Goal: Book appointment/travel/reservation

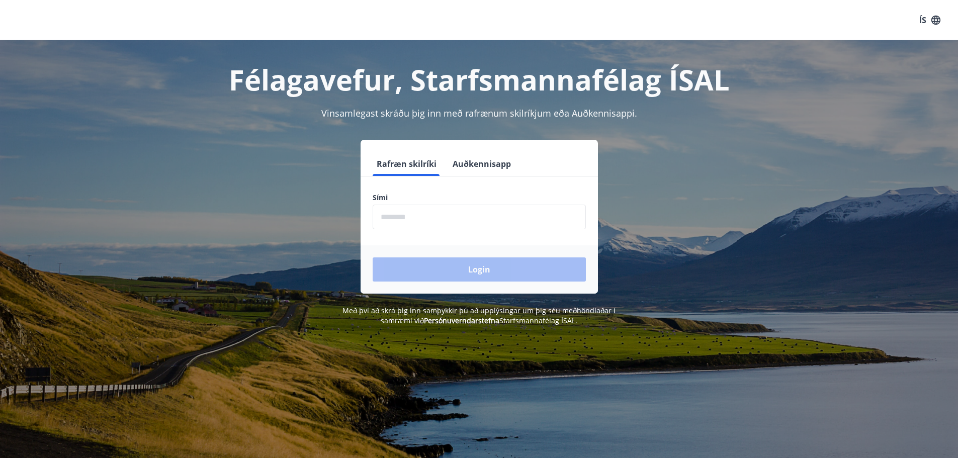
click at [422, 220] on input "phone" at bounding box center [479, 217] width 213 height 25
type input "********"
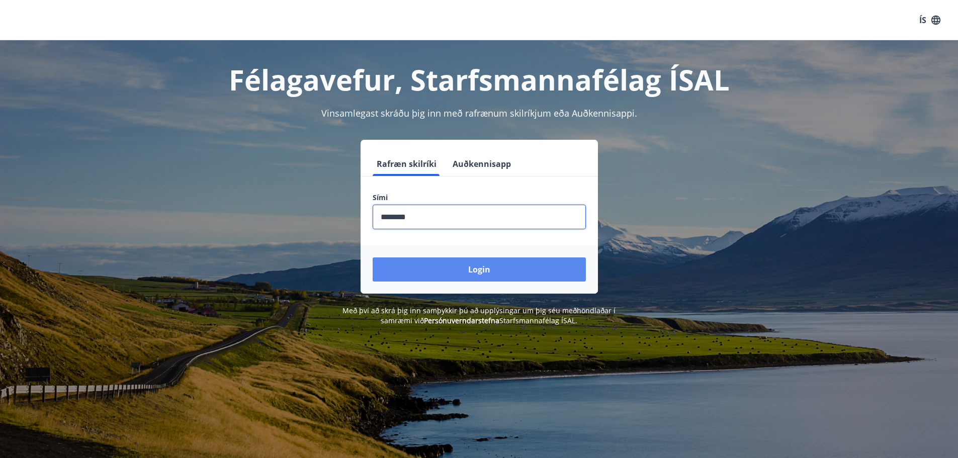
click at [447, 276] on button "Login" at bounding box center [479, 269] width 213 height 24
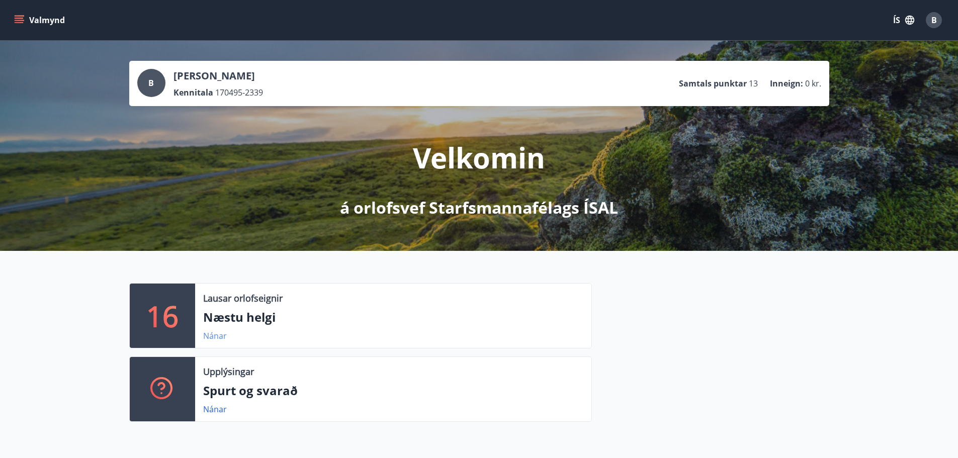
click at [217, 334] on link "Nánar" at bounding box center [215, 335] width 24 height 11
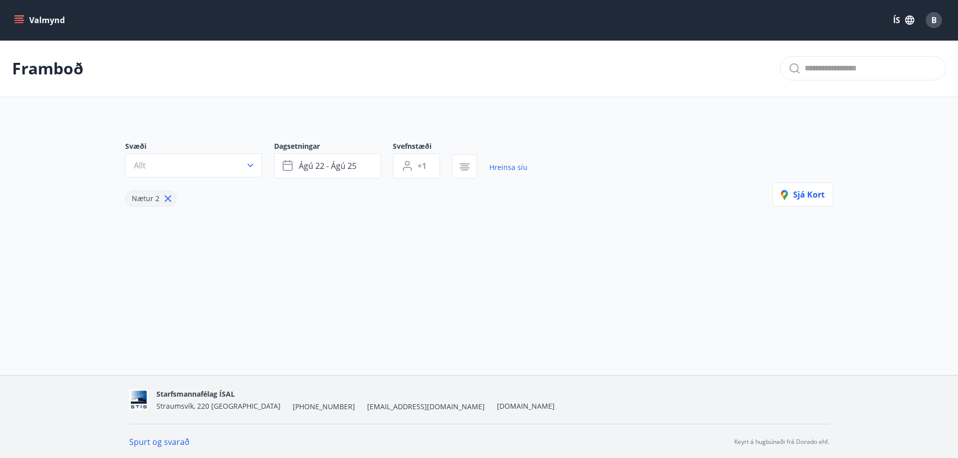
type input "*"
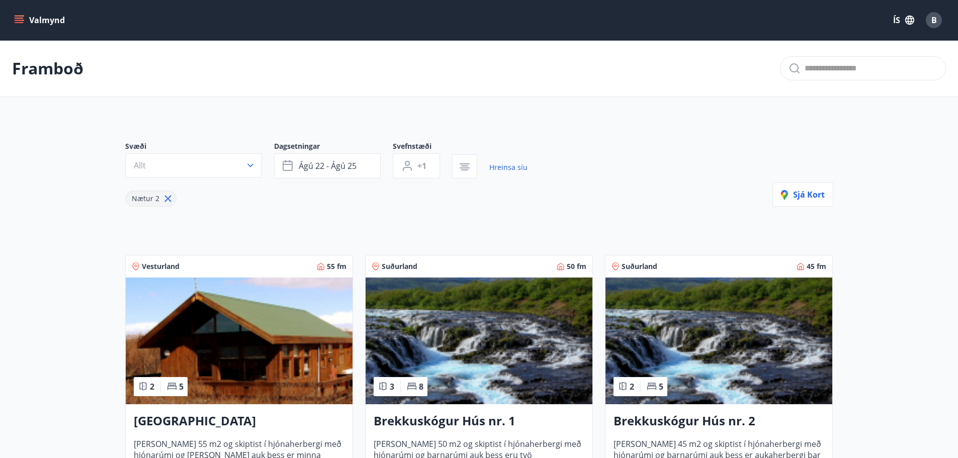
click at [404, 266] on span "Suðurland" at bounding box center [400, 266] width 36 height 10
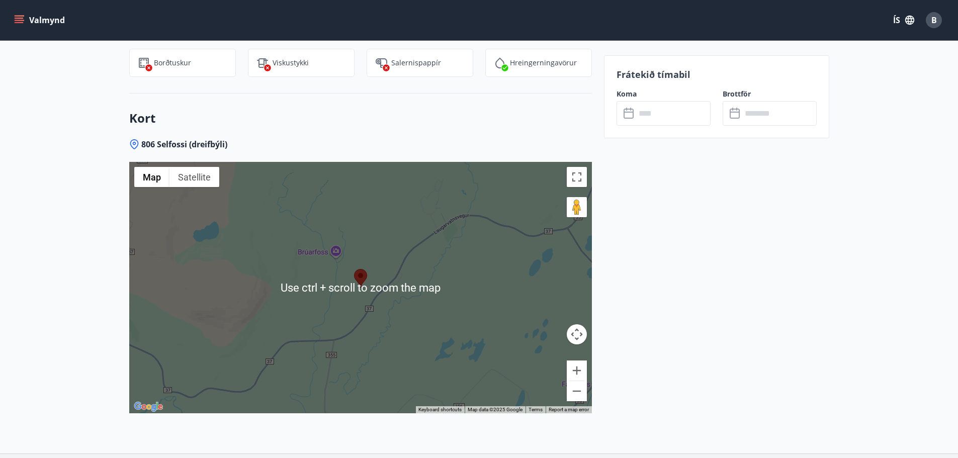
scroll to position [1106, 0]
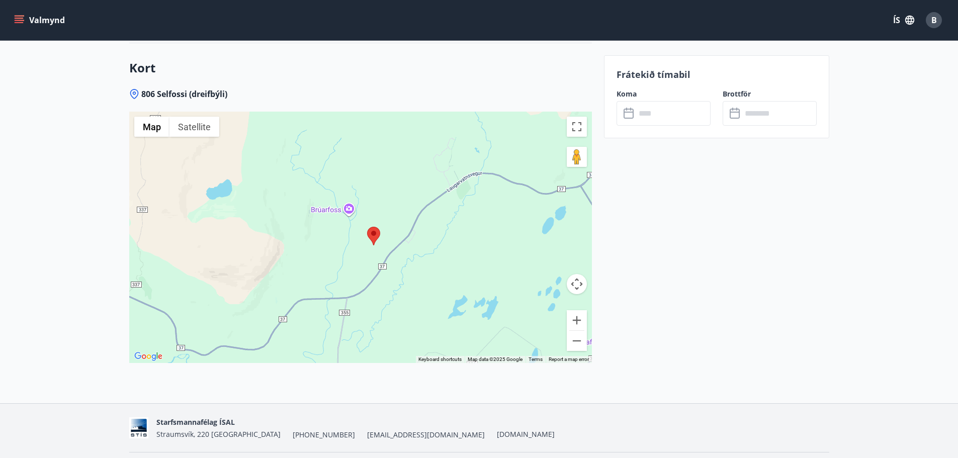
drag, startPoint x: 317, startPoint y: 212, endPoint x: 342, endPoint y: 214, distance: 24.8
click at [334, 222] on div at bounding box center [360, 237] width 462 height 251
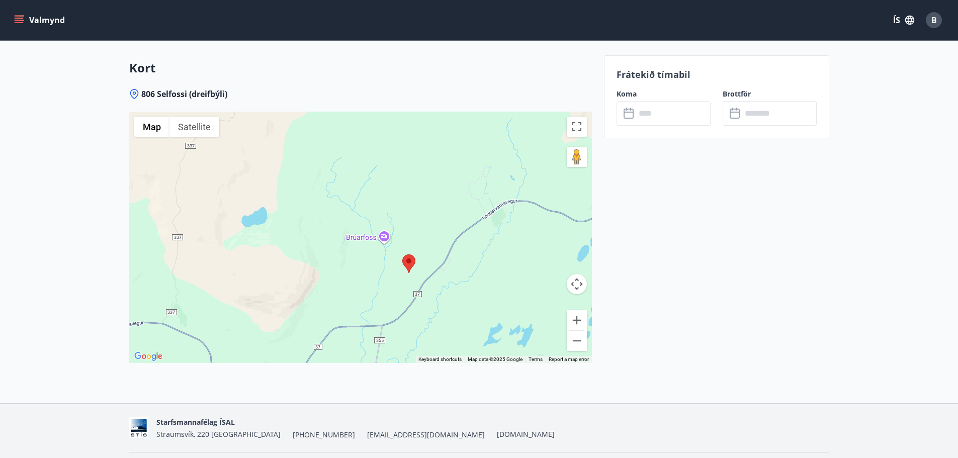
drag, startPoint x: 345, startPoint y: 209, endPoint x: 383, endPoint y: 234, distance: 44.9
click at [383, 234] on div at bounding box center [360, 237] width 462 height 251
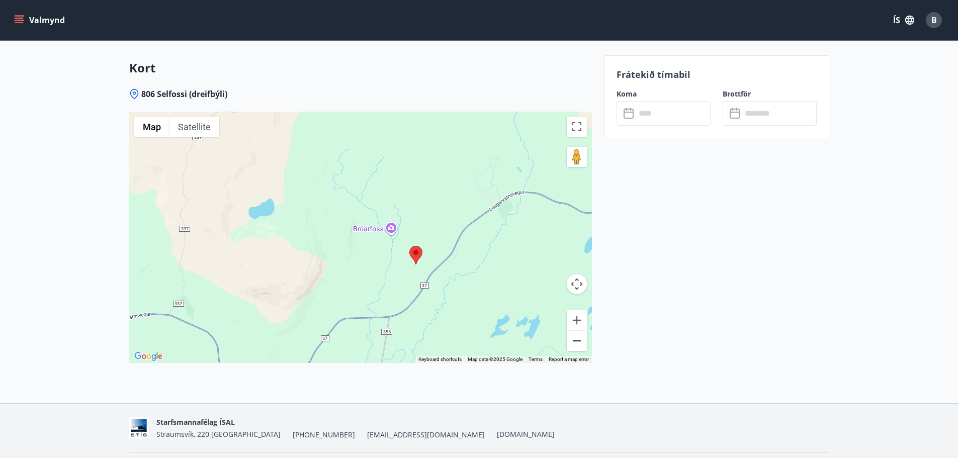
click at [579, 331] on button "Zoom out" at bounding box center [577, 341] width 20 height 20
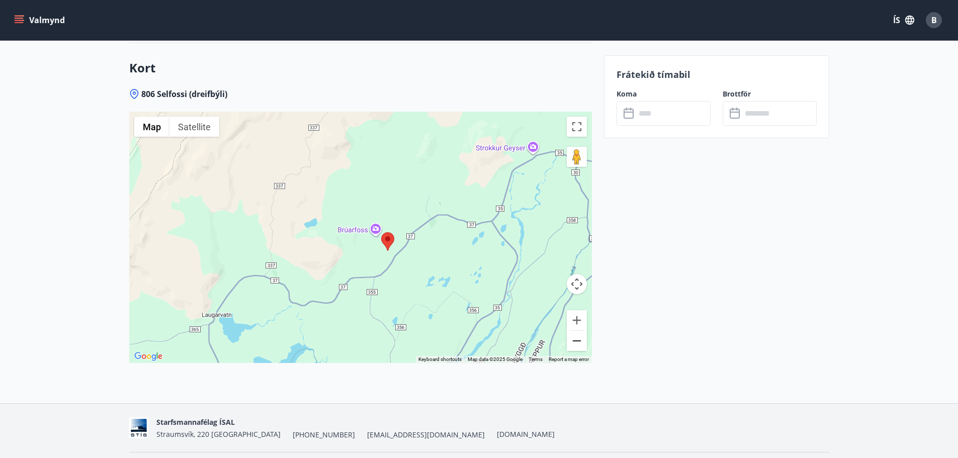
click at [579, 331] on button "Zoom out" at bounding box center [577, 341] width 20 height 20
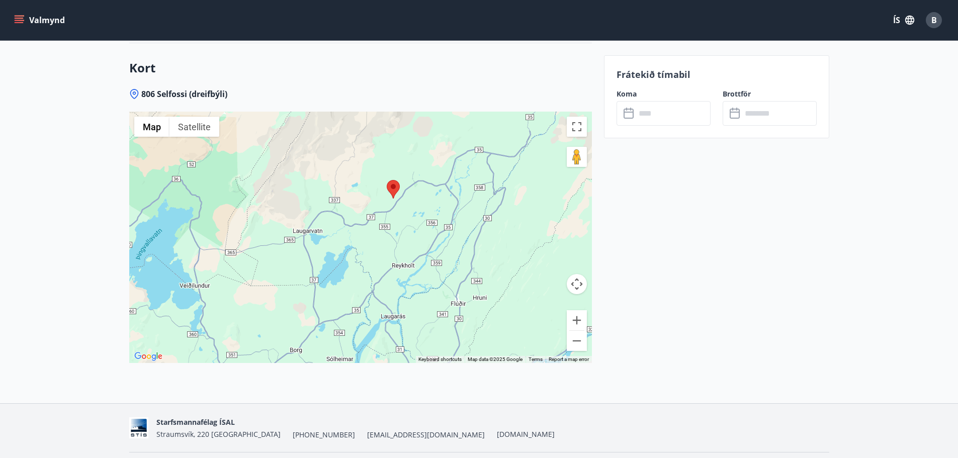
drag, startPoint x: 358, startPoint y: 266, endPoint x: 386, endPoint y: 207, distance: 65.7
click at [389, 210] on div at bounding box center [360, 237] width 462 height 251
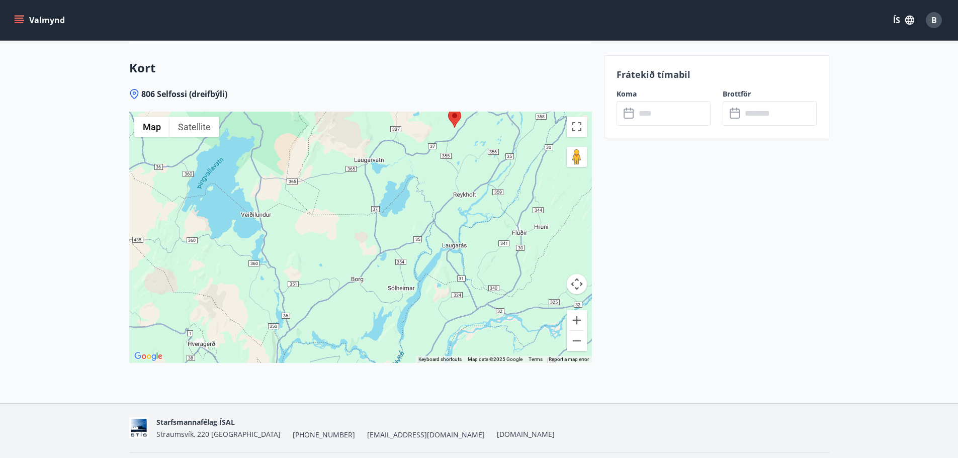
drag, startPoint x: 359, startPoint y: 244, endPoint x: 387, endPoint y: 221, distance: 36.4
click at [378, 223] on div at bounding box center [360, 237] width 462 height 251
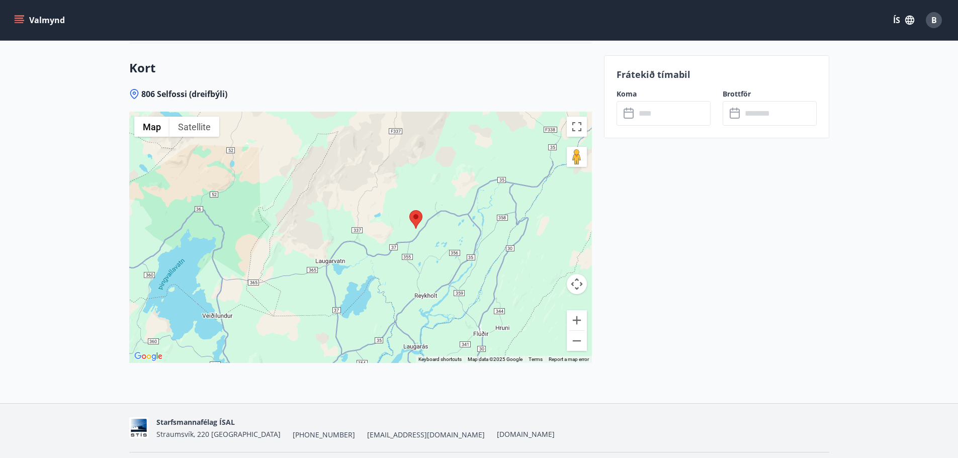
drag, startPoint x: 404, startPoint y: 191, endPoint x: 369, endPoint y: 284, distance: 99.7
click at [369, 284] on div at bounding box center [360, 237] width 462 height 251
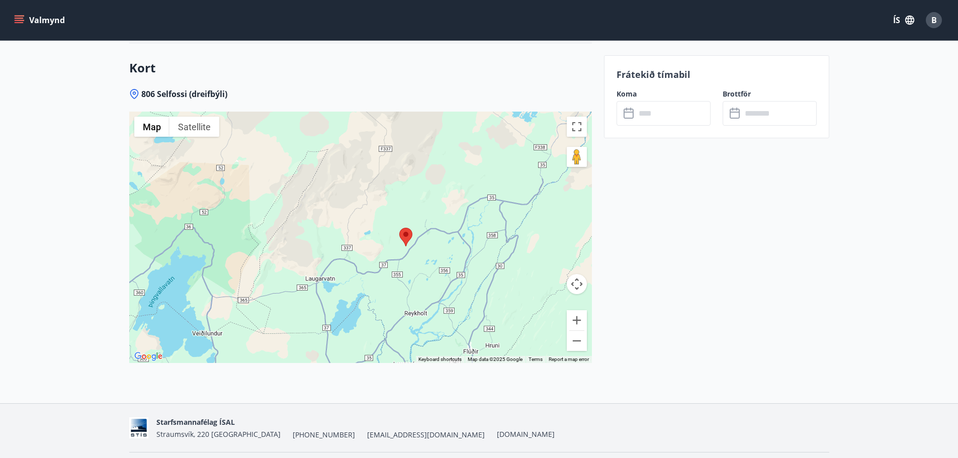
drag, startPoint x: 414, startPoint y: 220, endPoint x: 403, endPoint y: 233, distance: 17.1
click at [403, 234] on div at bounding box center [360, 237] width 462 height 251
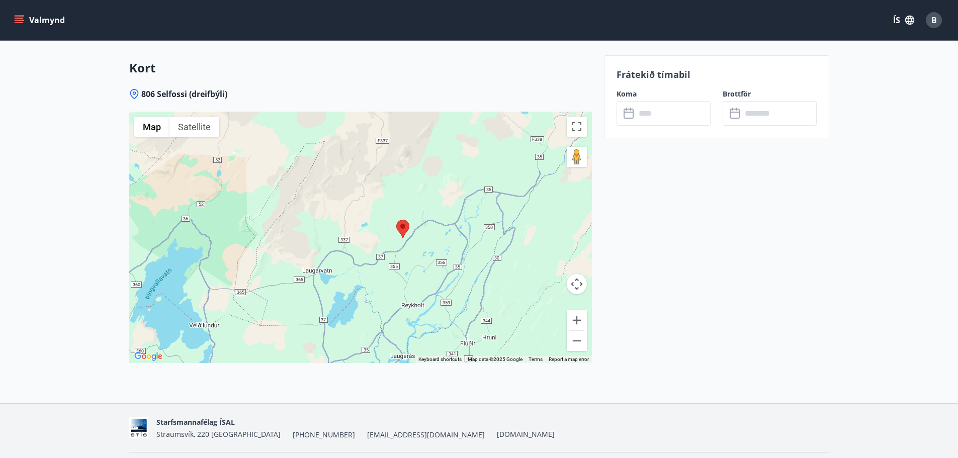
click at [644, 114] on input "text" at bounding box center [672, 113] width 75 height 25
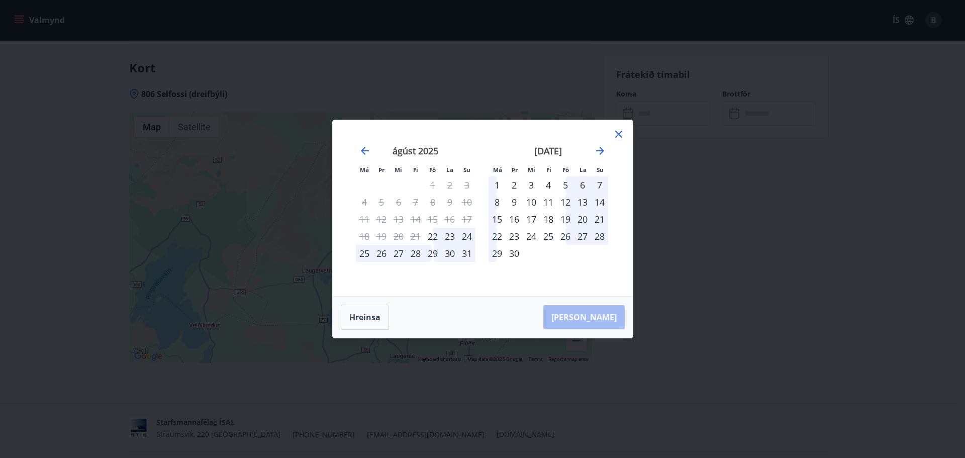
click at [365, 252] on div "25" at bounding box center [364, 253] width 17 height 17
click at [366, 254] on div "25" at bounding box center [364, 253] width 17 height 17
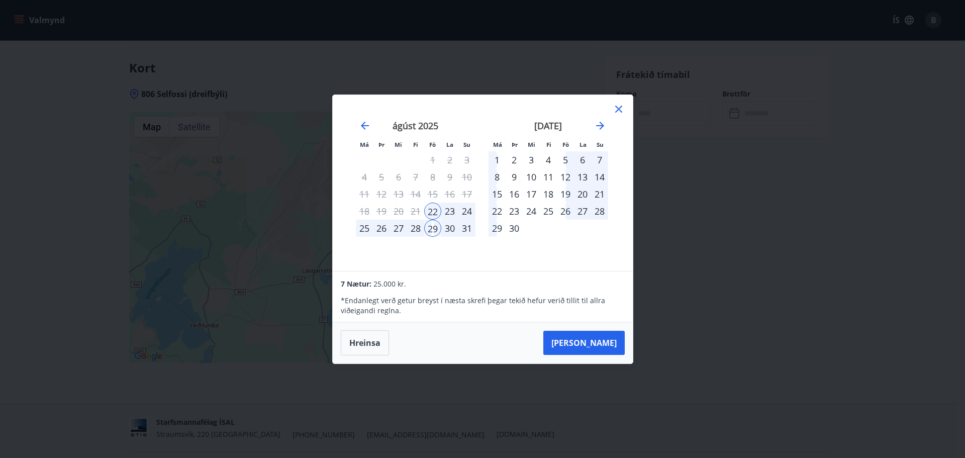
click at [367, 229] on div "25" at bounding box center [364, 228] width 17 height 17
click at [497, 177] on div "8" at bounding box center [497, 176] width 17 height 17
click at [434, 213] on div "22" at bounding box center [432, 211] width 17 height 17
click at [365, 232] on div "25" at bounding box center [364, 228] width 17 height 17
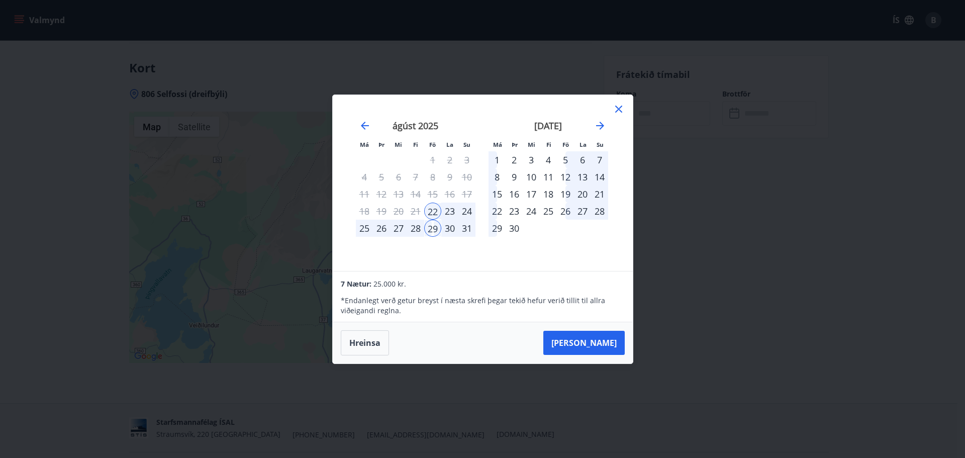
click at [465, 210] on div "24" at bounding box center [466, 211] width 17 height 17
click at [434, 228] on div "29" at bounding box center [432, 228] width 17 height 17
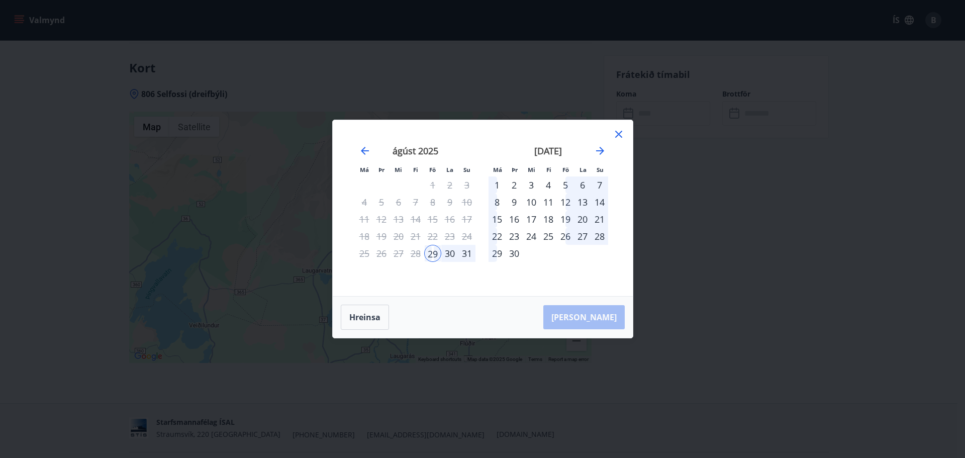
click at [436, 253] on div "29" at bounding box center [432, 253] width 17 height 17
click at [428, 258] on div "29" at bounding box center [432, 253] width 17 height 17
click at [430, 238] on div "22" at bounding box center [432, 236] width 17 height 17
click at [435, 232] on div "22" at bounding box center [432, 236] width 17 height 17
click at [366, 148] on icon "Move backward to switch to the previous month." at bounding box center [365, 151] width 12 height 12
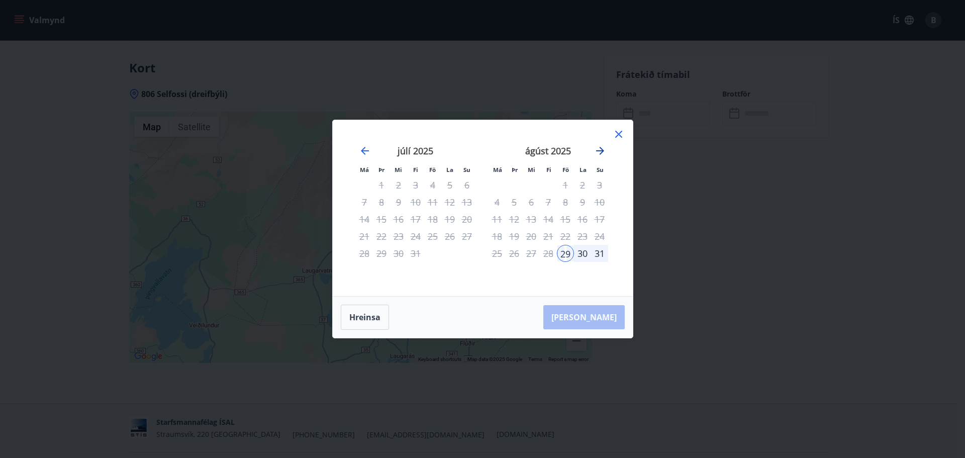
click at [603, 148] on icon "Move forward to switch to the next month." at bounding box center [600, 151] width 12 height 12
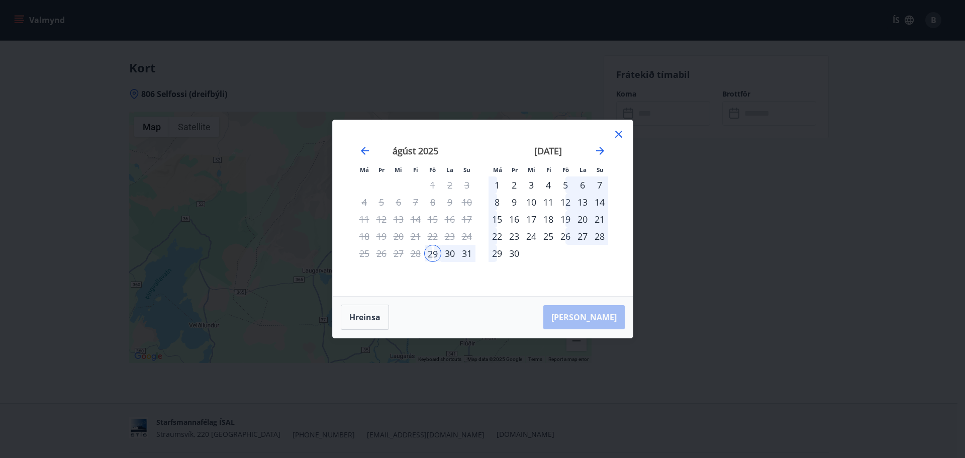
click at [619, 132] on icon at bounding box center [619, 134] width 12 height 12
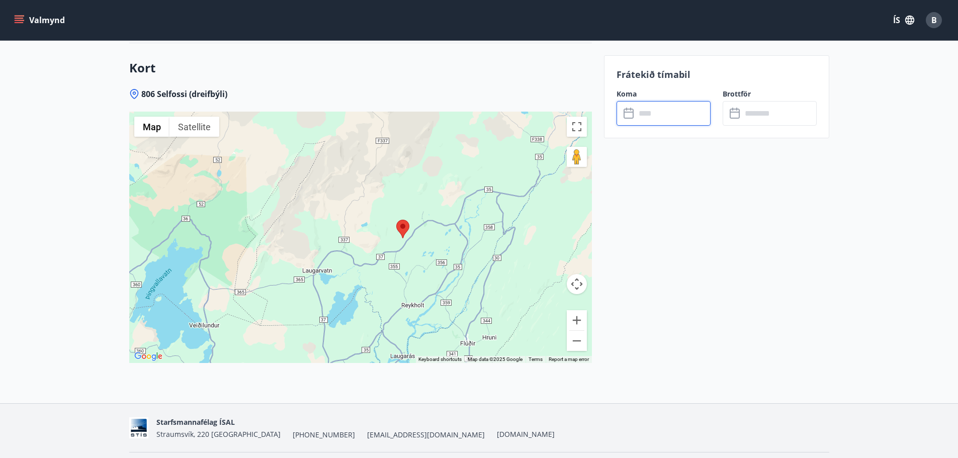
click at [634, 109] on icon at bounding box center [629, 114] width 12 height 12
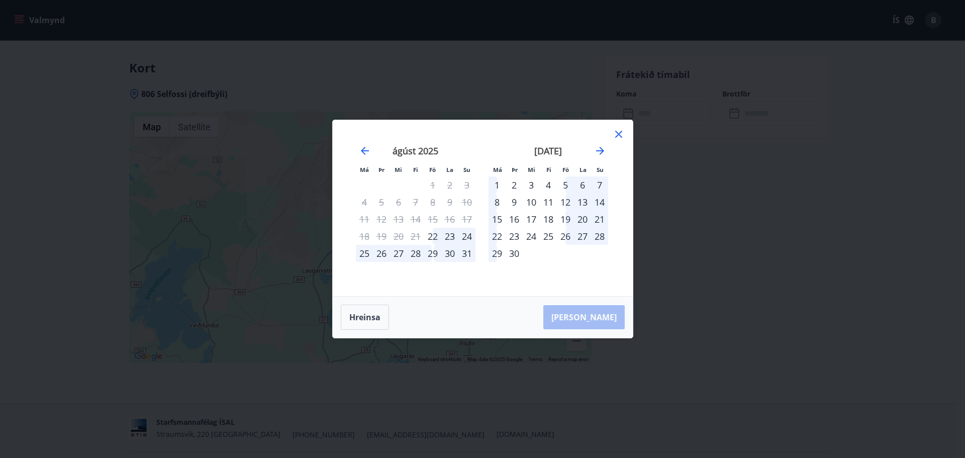
click at [435, 254] on div "29" at bounding box center [432, 253] width 17 height 17
click at [450, 250] on div "30" at bounding box center [449, 253] width 17 height 17
click at [452, 254] on div "30" at bounding box center [449, 253] width 17 height 17
click at [414, 250] on div "28" at bounding box center [415, 253] width 17 height 17
click at [380, 253] on div "26" at bounding box center [381, 253] width 17 height 17
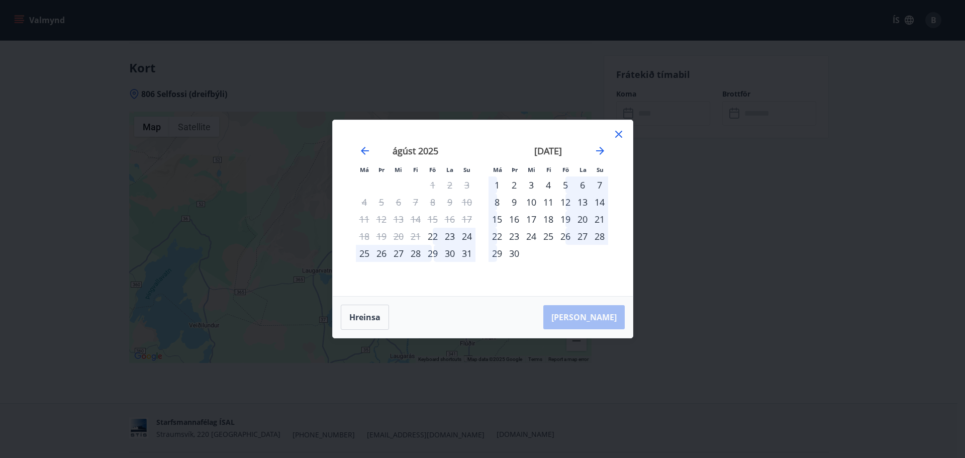
click at [363, 255] on div "25" at bounding box center [364, 253] width 17 height 17
click at [517, 184] on div "2" at bounding box center [514, 184] width 17 height 17
click at [625, 135] on div "Má Þr Mi Fi Fö La Su Má Þr Mi Fi Fö La Su júlí 2025 1 2 3 4 5 6 7 8 9 10 11 12 …" at bounding box center [483, 208] width 300 height 176
click at [621, 135] on icon at bounding box center [619, 134] width 12 height 12
